Goal: Navigation & Orientation: Find specific page/section

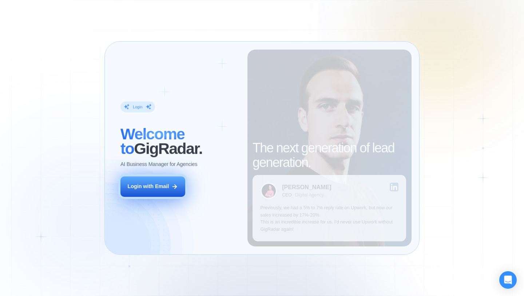
click at [161, 187] on div "Login with Email" at bounding box center [147, 186] width 41 height 7
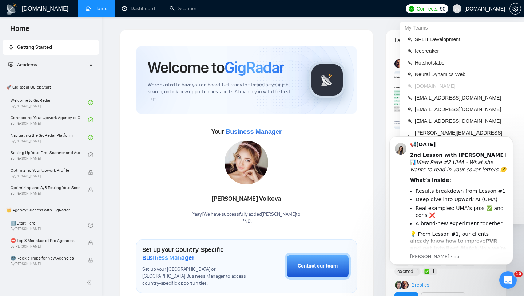
click at [475, 4] on span "SHTONDA.DESIGN" at bounding box center [478, 8] width 61 height 23
click at [481, 12] on span "SHTONDA.DESIGN" at bounding box center [478, 8] width 61 height 23
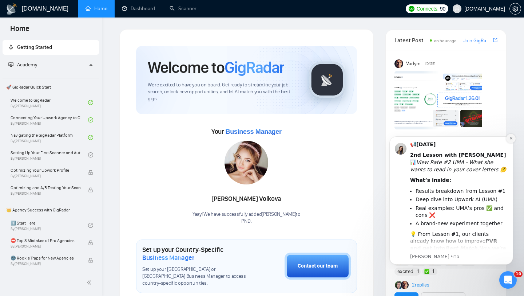
click at [512, 140] on icon "Dismiss notification" at bounding box center [511, 138] width 4 height 4
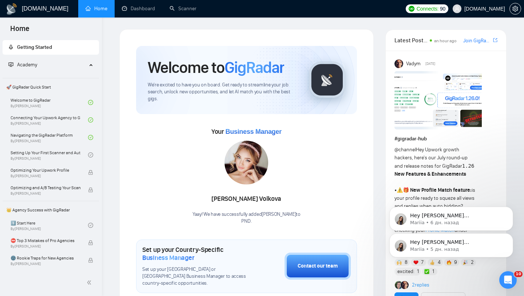
click at [470, 9] on span "SHTONDA.DESIGN" at bounding box center [484, 9] width 41 height 0
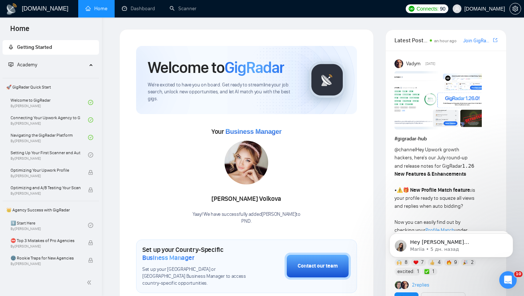
click at [476, 15] on span "SHTONDA.DESIGN" at bounding box center [478, 8] width 61 height 23
